Goal: Find contact information: Find contact information

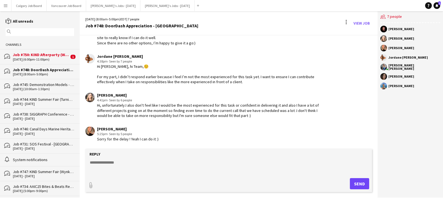
scroll to position [862, 0]
drag, startPoint x: 121, startPoint y: 154, endPoint x: 121, endPoint y: 162, distance: 8.7
click at [121, 157] on div "Reply" at bounding box center [228, 154] width 281 height 5
click at [121, 162] on textarea at bounding box center [229, 167] width 281 height 15
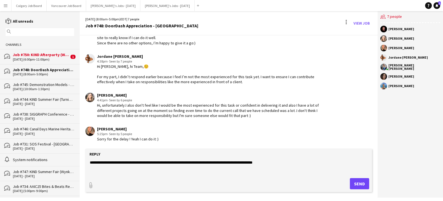
type textarea "**********"
click at [364, 185] on button "Send" at bounding box center [359, 183] width 19 height 11
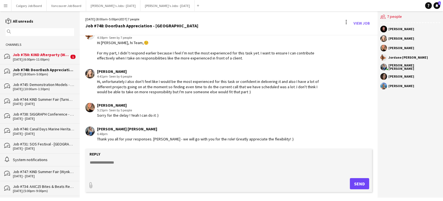
scroll to position [886, 0]
click at [53, 57] on div "Job #750: KIND Afterparty (Weed Me Brand) - [GEOGRAPHIC_DATA]" at bounding box center [41, 54] width 56 height 5
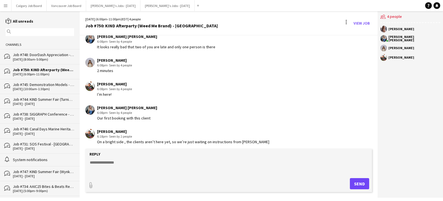
click at [161, 164] on textarea at bounding box center [229, 167] width 281 height 15
type textarea "**********"
click at [356, 183] on button "Send" at bounding box center [359, 183] width 19 height 11
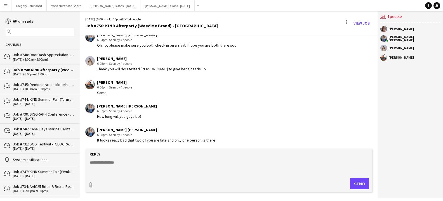
scroll to position [647, 0]
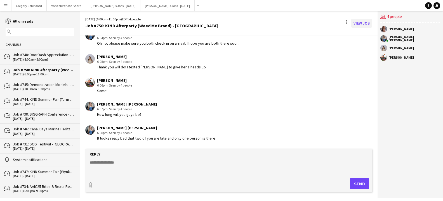
click at [362, 23] on link "View Job" at bounding box center [361, 23] width 21 height 9
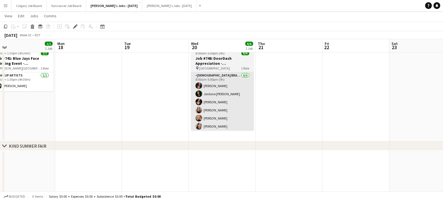
scroll to position [0, 139]
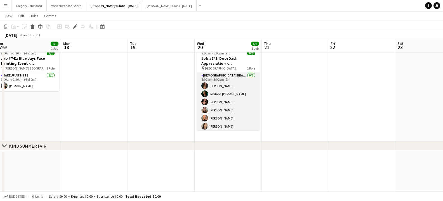
click at [254, 98] on app-card-role "[DEMOGRAPHIC_DATA] Brand Ambassadors [DATE] 8:00am-5:00pm (9h) [PERSON_NAME] [P…" at bounding box center [228, 102] width 63 height 60
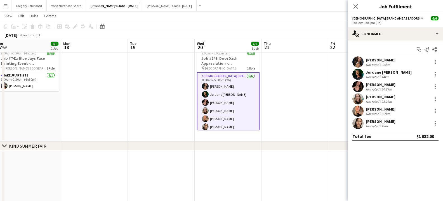
click at [367, 60] on div "[PERSON_NAME]" at bounding box center [381, 60] width 30 height 5
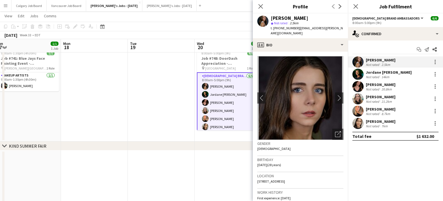
drag, startPoint x: 296, startPoint y: 28, endPoint x: 338, endPoint y: 29, distance: 41.9
click at [338, 29] on app-profile-header "[PERSON_NAME] Not rated 2.5km t. [PHONE_NUMBER] | [EMAIL_ADDRESS][PERSON_NAME][…" at bounding box center [300, 25] width 95 height 25
copy span "[EMAIL_ADDRESS][PERSON_NAME][DOMAIN_NAME]"
click at [385, 72] on div "Jordane [PERSON_NAME]" at bounding box center [389, 72] width 46 height 5
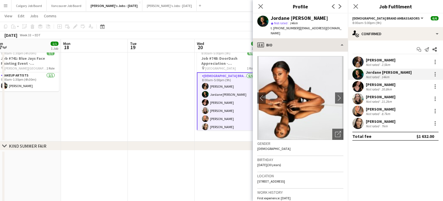
drag, startPoint x: 295, startPoint y: 29, endPoint x: 333, endPoint y: 34, distance: 38.1
click at [328, 27] on span "| [EMAIL_ADDRESS][DOMAIN_NAME]" at bounding box center [306, 30] width 71 height 9
copy span "[EMAIL_ADDRESS][DOMAIN_NAME]"
click at [372, 85] on div "[PERSON_NAME]" at bounding box center [381, 84] width 30 height 5
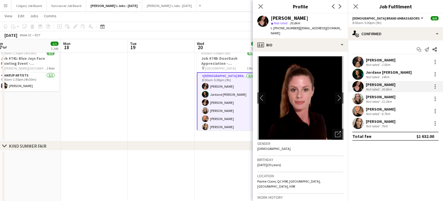
drag, startPoint x: 295, startPoint y: 29, endPoint x: 340, endPoint y: 28, distance: 44.7
click at [340, 28] on app-profile-header "[PERSON_NAME] star Not rated 20.8km t. [PHONE_NUMBER] | [EMAIL_ADDRESS][DOMAIN_…" at bounding box center [300, 25] width 95 height 25
copy span "[EMAIL_ADDRESS][DOMAIN_NAME]"
click at [373, 93] on div "[PERSON_NAME] Not rated 21.2km" at bounding box center [395, 98] width 95 height 11
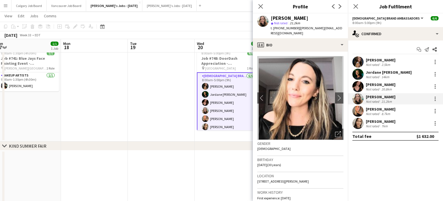
drag, startPoint x: 296, startPoint y: 28, endPoint x: 345, endPoint y: 28, distance: 49.2
click at [345, 28] on app-profile-header "[PERSON_NAME] star Not rated 21.2km t. [PHONE_NUMBER] | [PERSON_NAME][EMAIL_ADD…" at bounding box center [300, 25] width 95 height 25
copy span "[PERSON_NAME][EMAIL_ADDRESS][DOMAIN_NAME]"
click at [385, 111] on div "[PERSON_NAME]" at bounding box center [381, 109] width 30 height 5
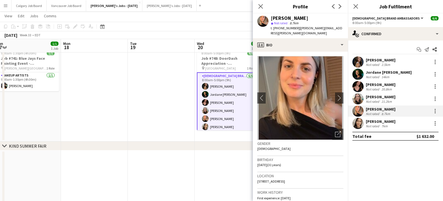
drag, startPoint x: 295, startPoint y: 28, endPoint x: 338, endPoint y: 27, distance: 42.8
click at [338, 27] on div "[PERSON_NAME] star Not rated 8.7km t. [PHONE_NUMBER] | [PERSON_NAME][EMAIL_ADDR…" at bounding box center [300, 25] width 95 height 25
copy span "[PERSON_NAME][EMAIL_ADDRESS][PERSON_NAME][DOMAIN_NAME]"
click at [379, 122] on div "[PERSON_NAME]" at bounding box center [381, 121] width 30 height 5
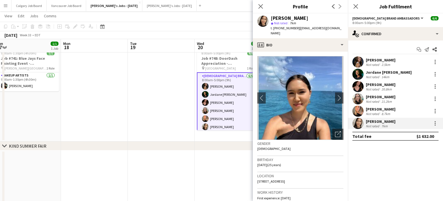
drag, startPoint x: 296, startPoint y: 28, endPoint x: 326, endPoint y: 28, distance: 30.2
click at [326, 28] on span "| [EMAIL_ADDRESS][DOMAIN_NAME]" at bounding box center [306, 30] width 71 height 9
copy span "[EMAIL_ADDRESS][DOMAIN_NAME]"
click at [333, 24] on app-profile-header "[PERSON_NAME] star Not rated 7km t. [PHONE_NUMBER] | [EMAIL_ADDRESS][DOMAIN_NAM…" at bounding box center [300, 25] width 95 height 25
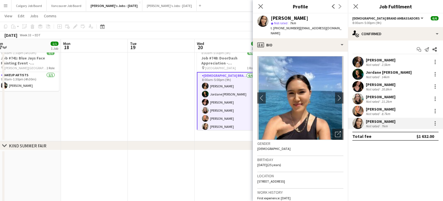
click at [158, 25] on app-toolbar "Copy Paste Paste Command V Paste with crew Command Shift V Paste linked Job [GE…" at bounding box center [221, 27] width 443 height 10
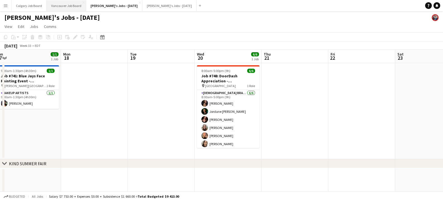
scroll to position [0, 0]
click at [436, 4] on icon "Notifications" at bounding box center [436, 5] width 3 height 3
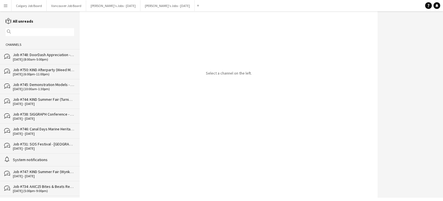
click at [54, 56] on div "Job #748: DoorDash Appreciation - [GEOGRAPHIC_DATA]" at bounding box center [43, 54] width 61 height 5
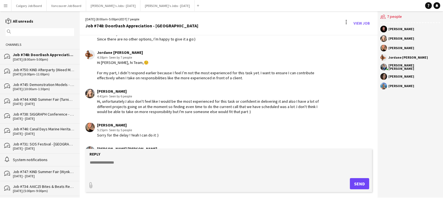
click at [169, 177] on form "Reply paperclip Send" at bounding box center [228, 170] width 286 height 43
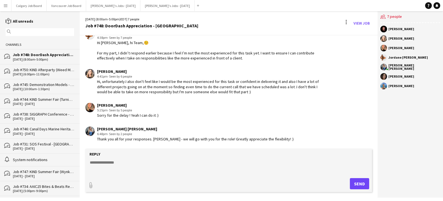
click at [147, 172] on textarea at bounding box center [229, 167] width 281 height 15
type textarea "**********"
click at [361, 182] on button "Send" at bounding box center [359, 183] width 19 height 11
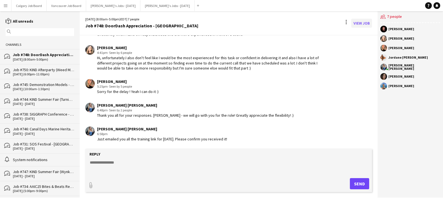
click at [362, 23] on link "View Job" at bounding box center [361, 23] width 21 height 9
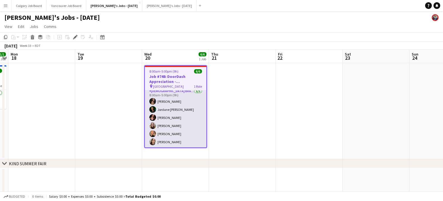
scroll to position [3, 0]
click at [165, 137] on app-card-role "[DEMOGRAPHIC_DATA] Brand Ambassadors [DATE] 8:00am-5:00pm (9h) [PERSON_NAME] [P…" at bounding box center [175, 118] width 61 height 60
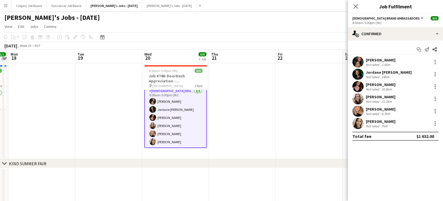
click at [378, 113] on div "Not rated" at bounding box center [373, 114] width 15 height 4
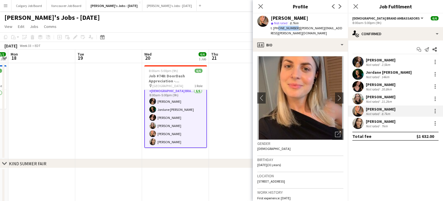
drag, startPoint x: 276, startPoint y: 28, endPoint x: 293, endPoint y: 28, distance: 17.1
click at [293, 28] on span "t. [PHONE_NUMBER]" at bounding box center [285, 28] width 29 height 4
copy span "5142674954"
